Goal: Information Seeking & Learning: Understand process/instructions

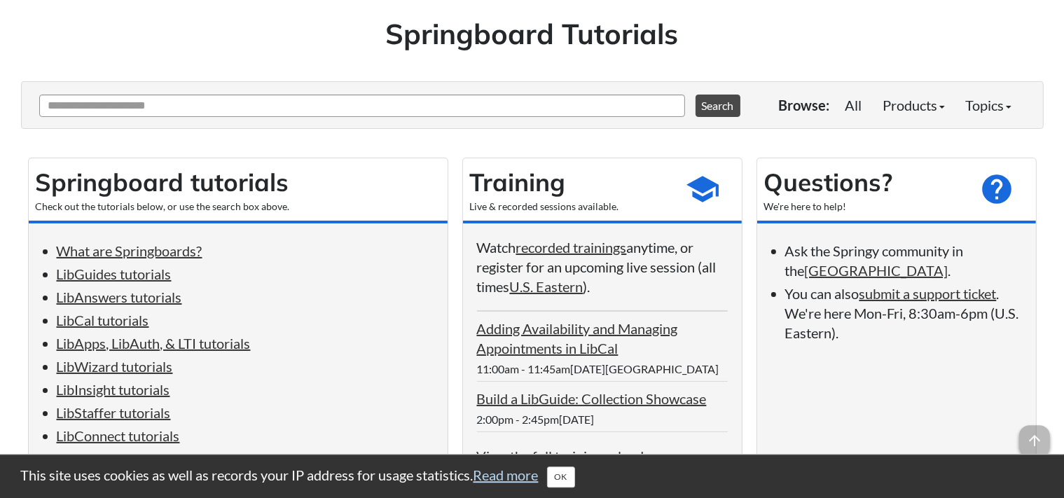
scroll to position [183, 0]
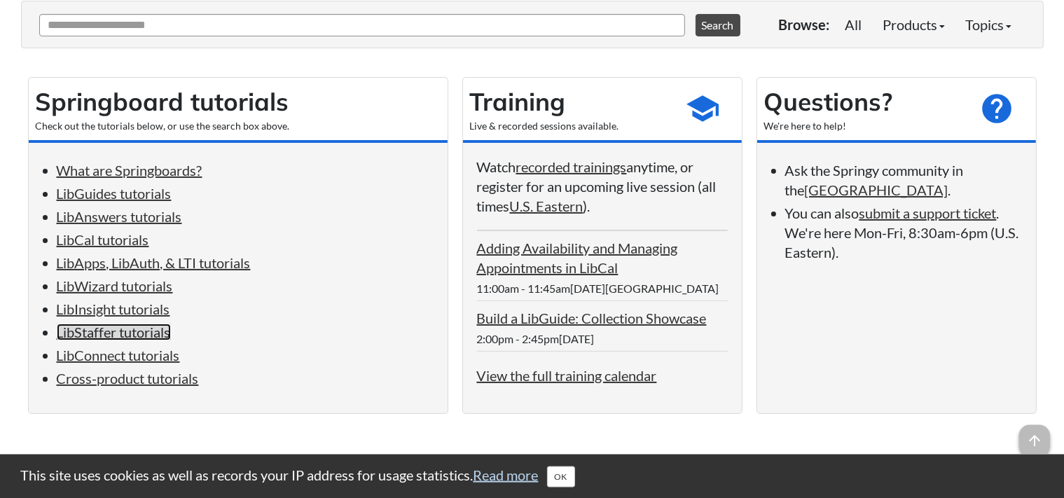
click at [151, 340] on link "LibStaffer tutorials" at bounding box center [114, 331] width 114 height 17
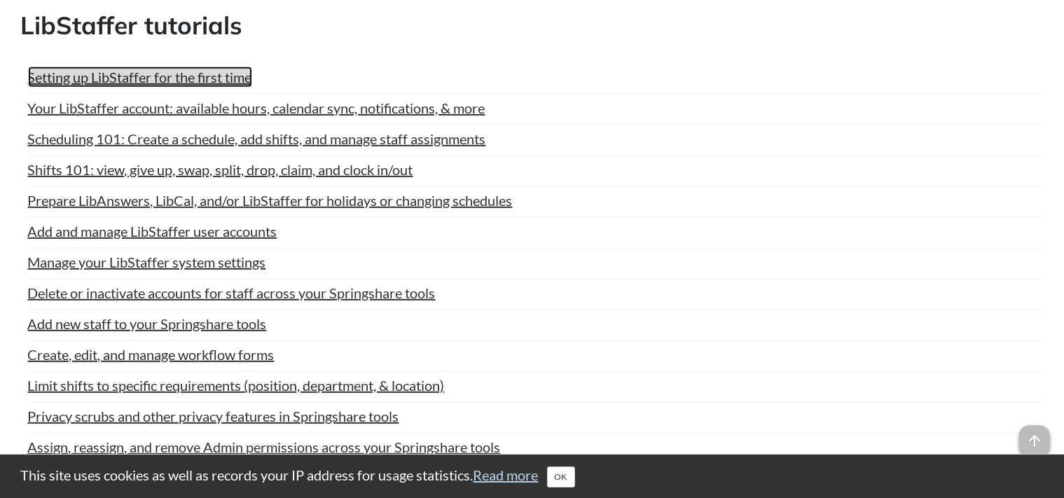
click at [161, 71] on link "Setting up LibStaffer for the first time" at bounding box center [140, 77] width 224 height 21
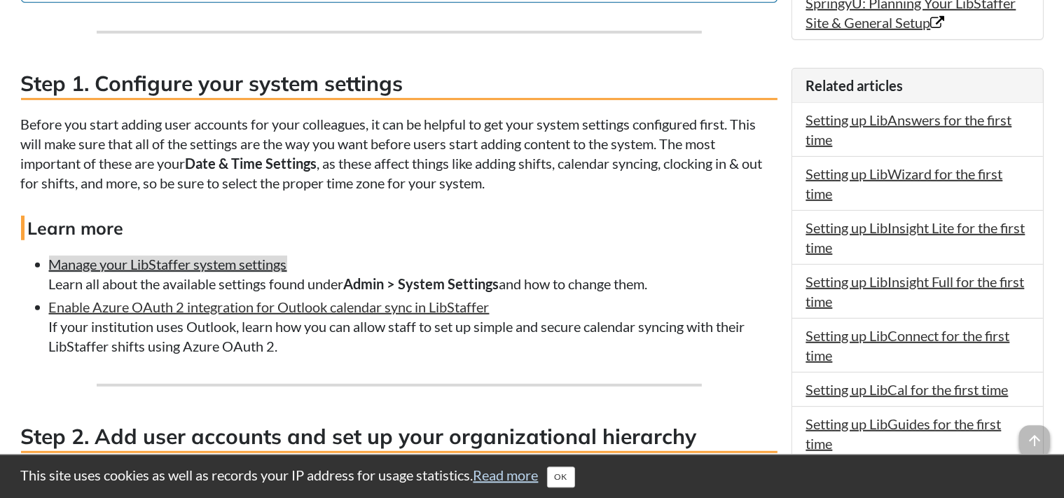
scroll to position [952, 0]
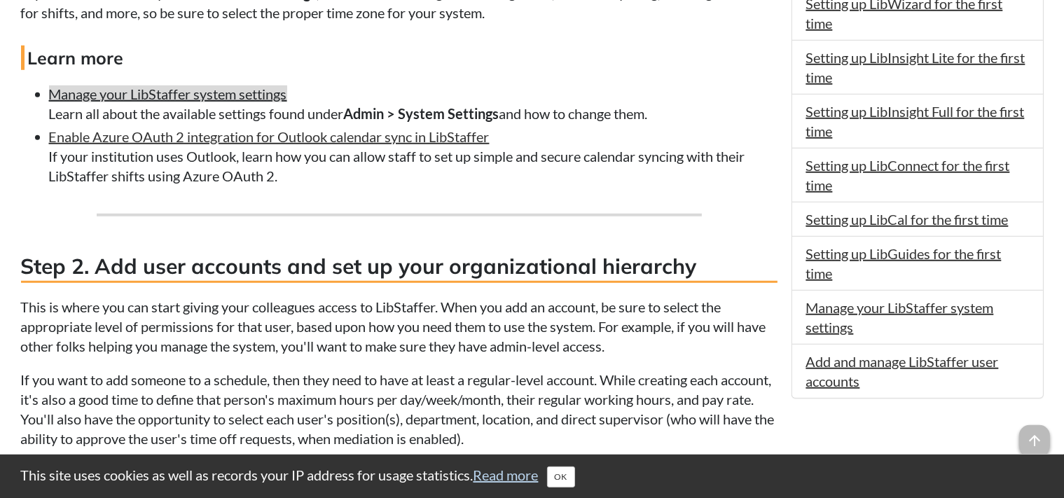
click at [285, 266] on h3 "Step 2. Add user accounts and set up your organizational hierarchy" at bounding box center [399, 267] width 756 height 32
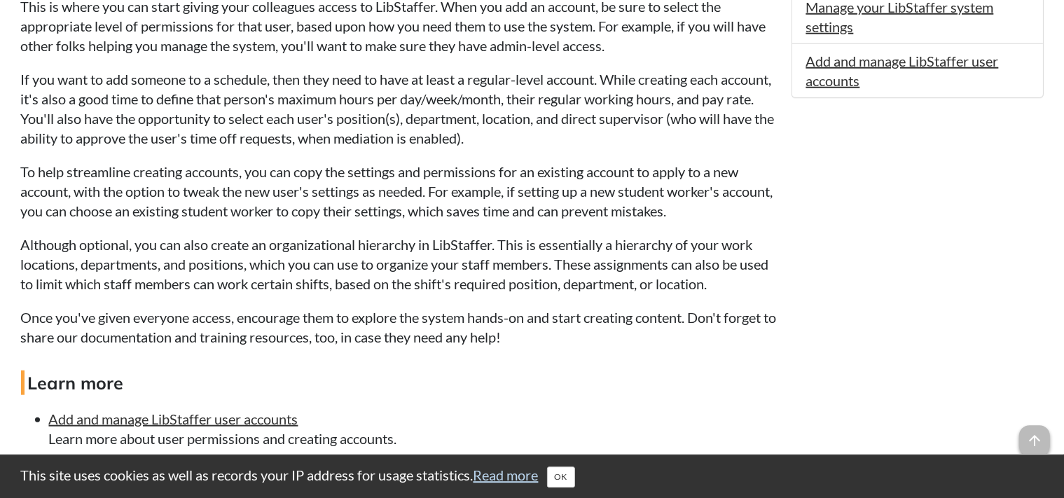
scroll to position [1335, 0]
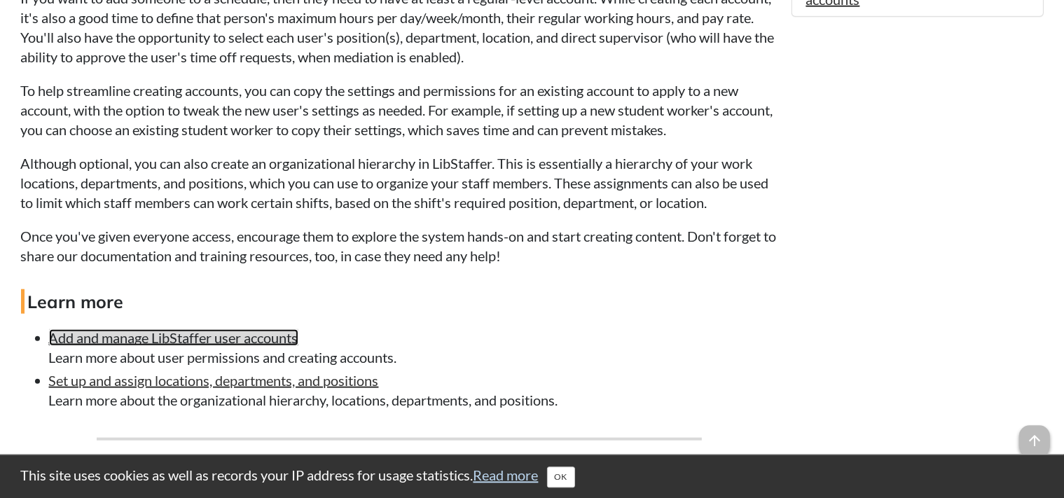
click at [200, 337] on link "Add and manage LibStaffer user accounts" at bounding box center [173, 336] width 249 height 17
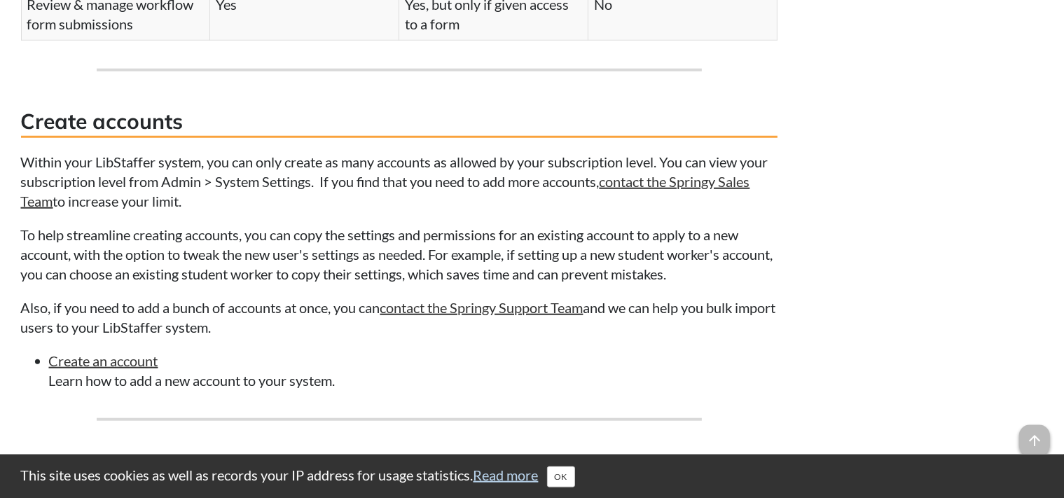
scroll to position [1223, 0]
click at [122, 363] on link "Create an account" at bounding box center [103, 361] width 109 height 17
